Goal: Task Accomplishment & Management: Use online tool/utility

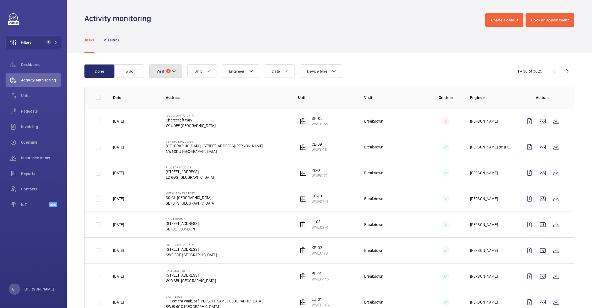
click at [171, 68] on button "Visit 2" at bounding box center [165, 70] width 32 height 13
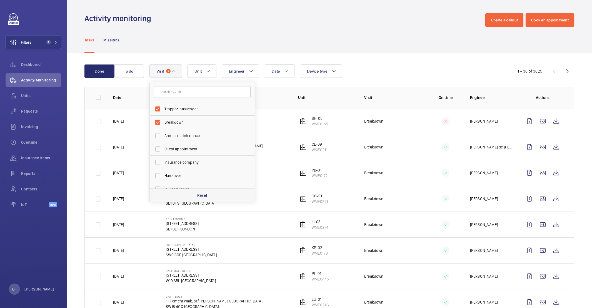
click at [213, 196] on div "Reset" at bounding box center [202, 194] width 105 height 13
checkbox input "false"
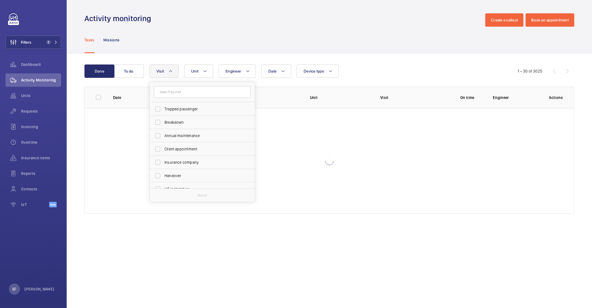
click at [223, 29] on div "Tasks Missions" at bounding box center [329, 40] width 490 height 26
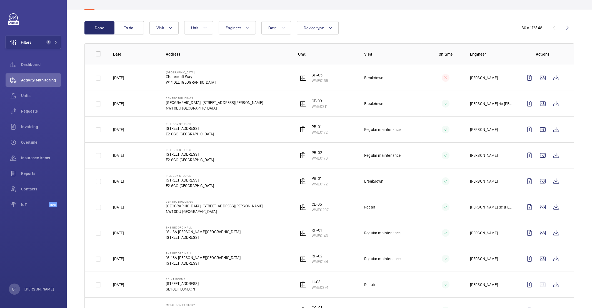
scroll to position [79, 0]
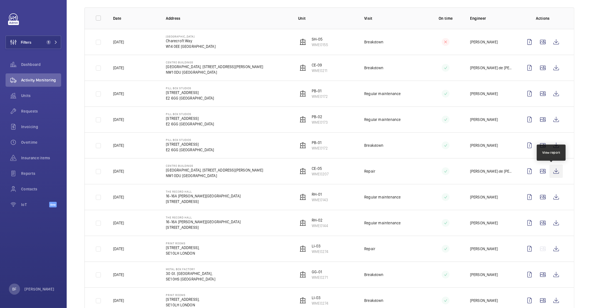
click at [550, 173] on wm-front-icon-button at bounding box center [555, 170] width 13 height 13
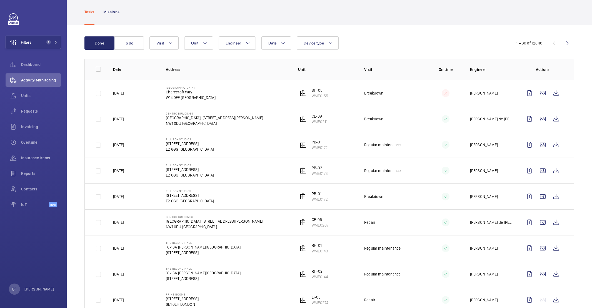
scroll to position [0, 0]
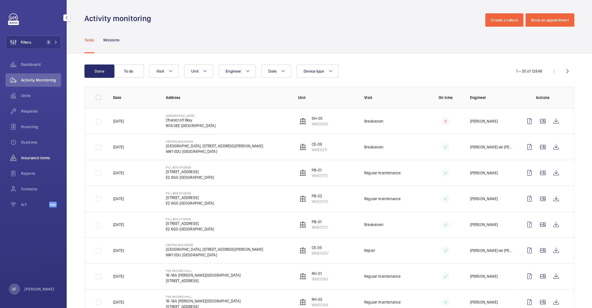
click at [42, 157] on span "Insurance items" at bounding box center [41, 158] width 40 height 6
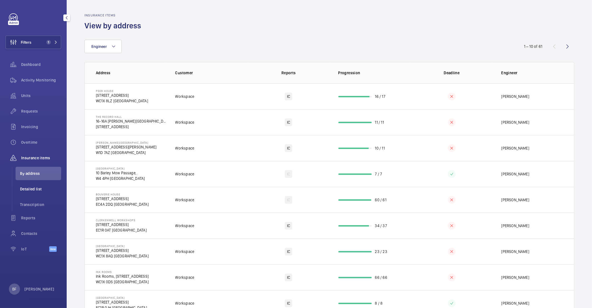
click at [40, 190] on span "Detailed list" at bounding box center [40, 189] width 41 height 6
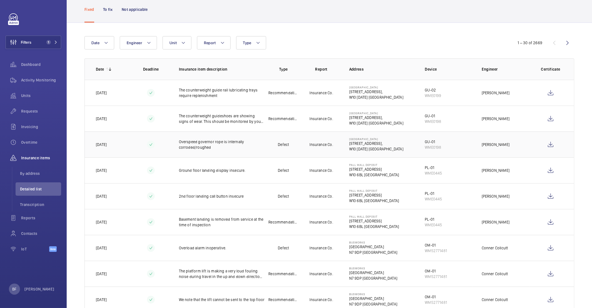
scroll to position [35, 0]
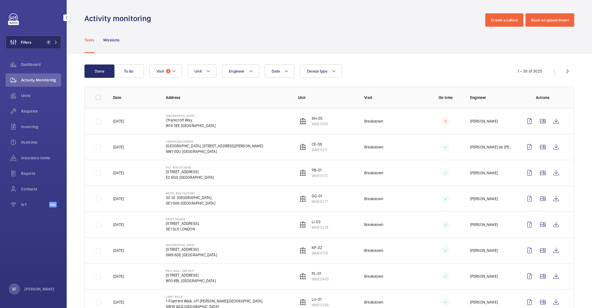
click at [51, 44] on span "1" at bounding box center [47, 42] width 7 height 4
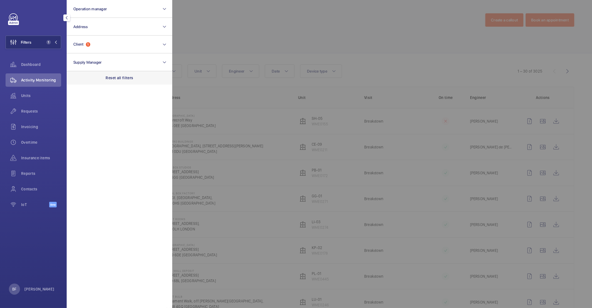
click at [112, 71] on div "Reset all filters" at bounding box center [120, 77] width 106 height 13
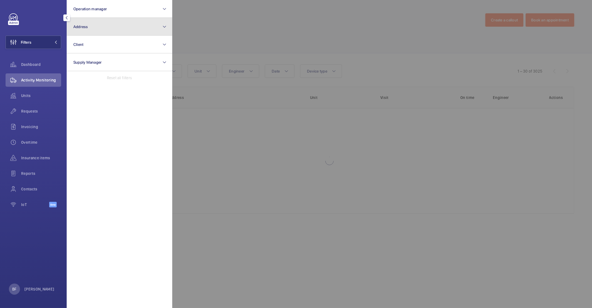
click at [104, 29] on button "Address" at bounding box center [120, 27] width 106 height 18
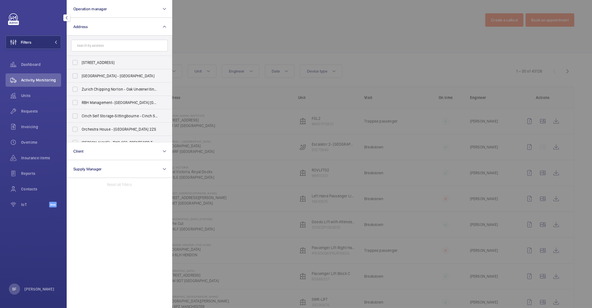
click at [105, 49] on input "text" at bounding box center [119, 46] width 97 height 12
type input "paddington"
click at [119, 63] on span "Paddington" at bounding box center [125, 62] width 21 height 4
click at [81, 63] on input "Paddington Works - Paddington Works - Coworking, Offices, Meeting Rooms & [GEOG…" at bounding box center [74, 62] width 11 height 11
checkbox input "true"
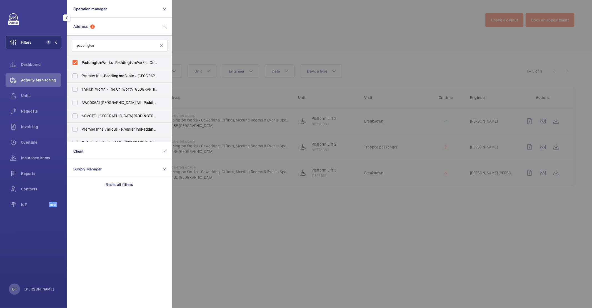
click at [250, 42] on div at bounding box center [468, 154] width 592 height 308
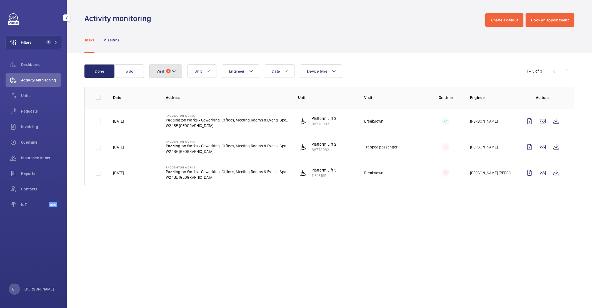
click at [169, 73] on span "2" at bounding box center [168, 71] width 4 height 4
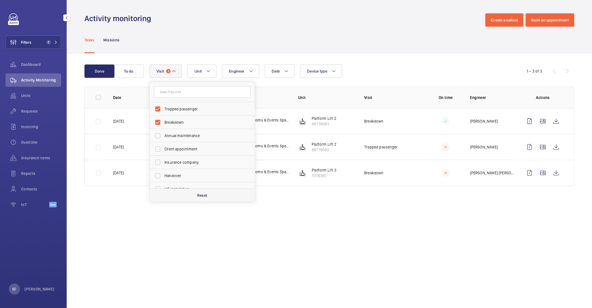
click at [212, 201] on div "Reset" at bounding box center [202, 194] width 105 height 13
checkbox input "false"
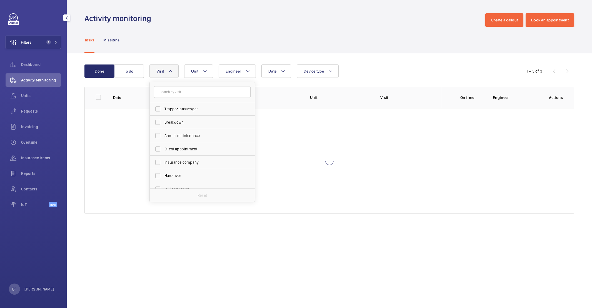
click at [229, 27] on div "Tasks Missions" at bounding box center [329, 40] width 490 height 26
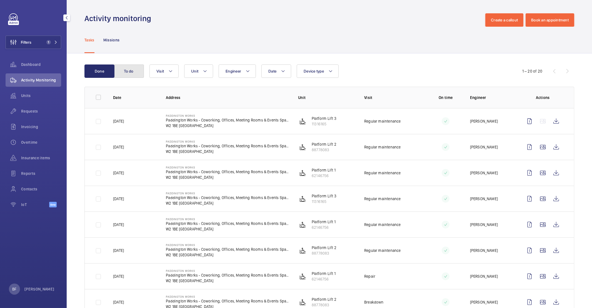
click at [129, 70] on button "To do" at bounding box center [129, 70] width 30 height 13
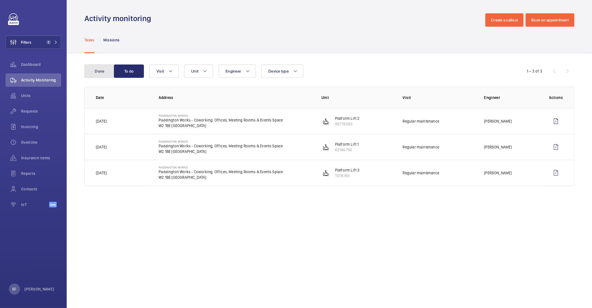
click at [103, 72] on button "Done" at bounding box center [99, 70] width 30 height 13
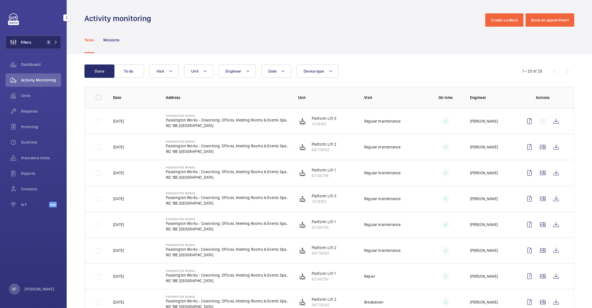
click at [56, 38] on button "Filters 1" at bounding box center [34, 42] width 56 height 13
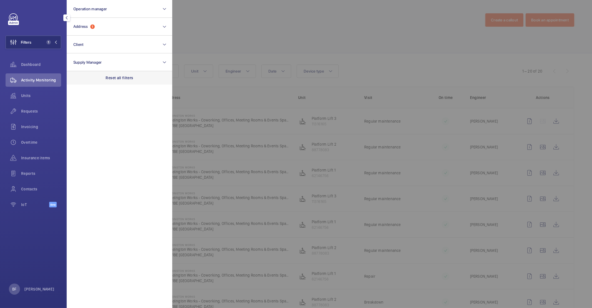
click at [118, 79] on p "Reset all filters" at bounding box center [119, 78] width 27 height 6
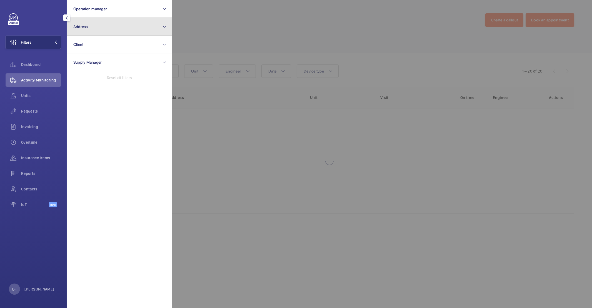
click at [101, 24] on button "Address" at bounding box center [120, 27] width 106 height 18
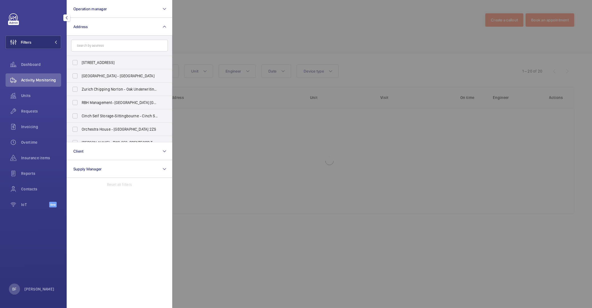
click at [102, 47] on input "text" at bounding box center [119, 46] width 97 height 12
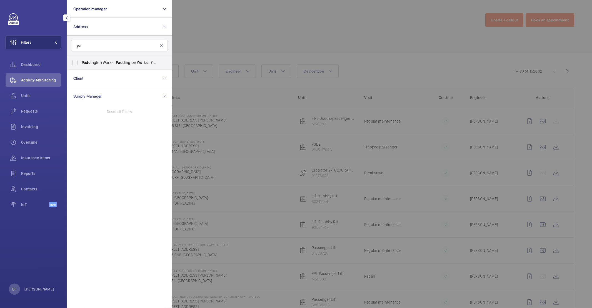
type input "p"
type input "WC1X 8QR"
click at [118, 46] on input "WC1X 8QR" at bounding box center [119, 46] width 97 height 12
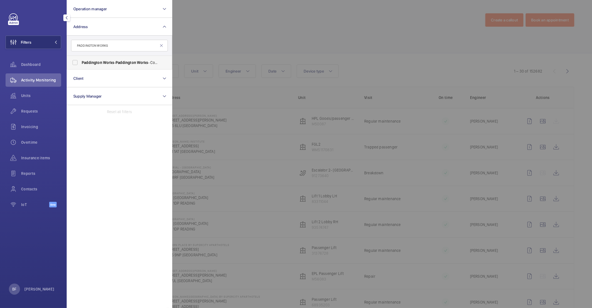
type input "PADDINGTON WORKS"
click at [107, 60] on span "Works" at bounding box center [108, 62] width 11 height 4
click at [81, 60] on input "Paddington Works - Paddington Works - Coworking, Offices, Meeting Rooms & [GEOG…" at bounding box center [74, 62] width 11 height 11
checkbox input "true"
click at [202, 32] on div at bounding box center [468, 154] width 592 height 308
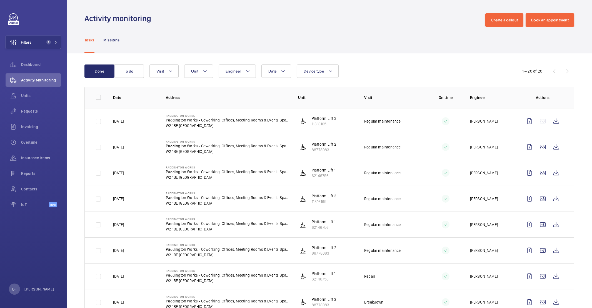
click at [184, 126] on p "W2 1BE [GEOGRAPHIC_DATA]" at bounding box center [227, 126] width 123 height 6
click at [54, 114] on div "Requests" at bounding box center [34, 110] width 56 height 13
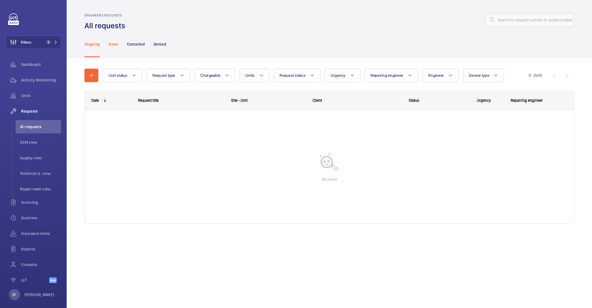
click at [111, 44] on p "Done" at bounding box center [113, 44] width 9 height 6
click at [137, 39] on div "Cancelled" at bounding box center [136, 44] width 18 height 26
click at [158, 47] on div "Denied" at bounding box center [160, 44] width 12 height 26
click at [90, 44] on p "Ongoing" at bounding box center [91, 44] width 15 height 6
click at [46, 80] on span "Activity Monitoring" at bounding box center [41, 80] width 40 height 6
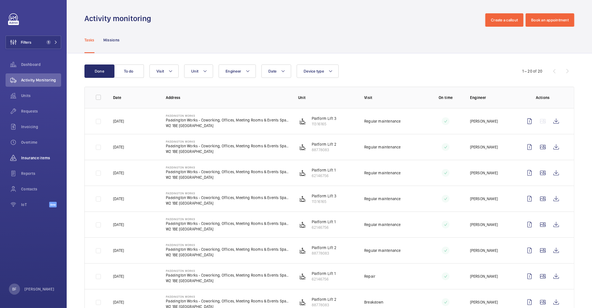
click at [36, 157] on span "Insurance items" at bounding box center [41, 158] width 40 height 6
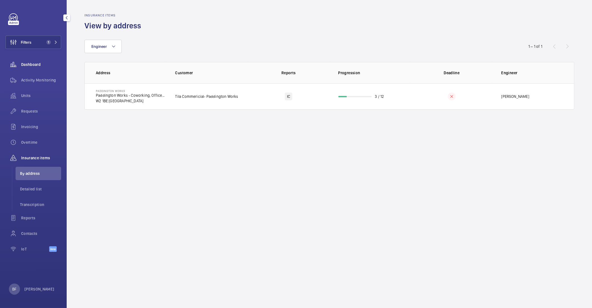
click at [42, 69] on div "Dashboard" at bounding box center [34, 64] width 56 height 13
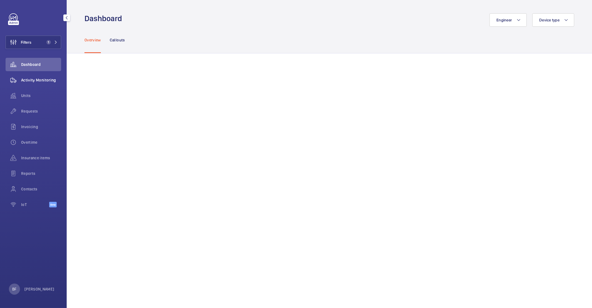
click at [46, 83] on div "Activity Monitoring" at bounding box center [34, 79] width 56 height 13
